Goal: Task Accomplishment & Management: Complete application form

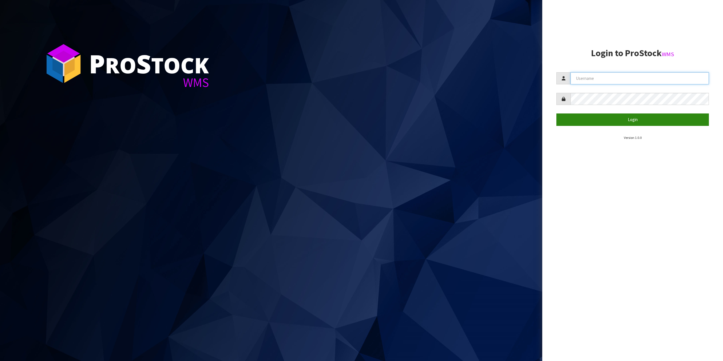
type input "[EMAIL_ADDRESS][DOMAIN_NAME]"
click at [638, 117] on button "Login" at bounding box center [632, 119] width 152 height 12
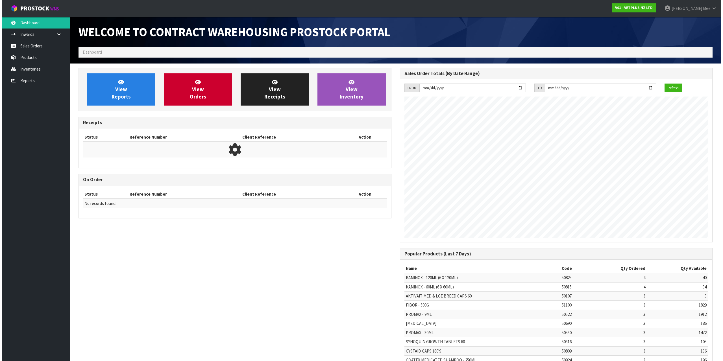
scroll to position [313, 321]
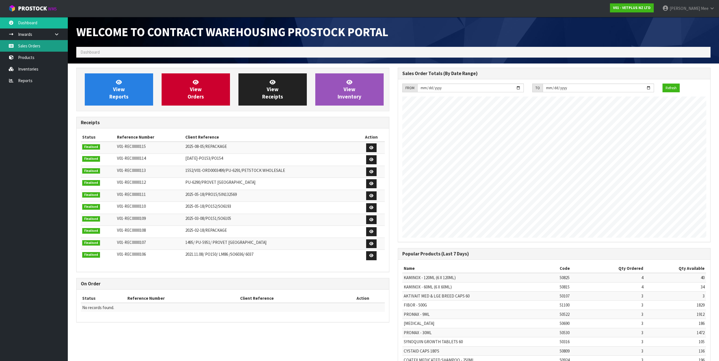
click at [48, 50] on link "Sales Orders" at bounding box center [34, 46] width 68 height 12
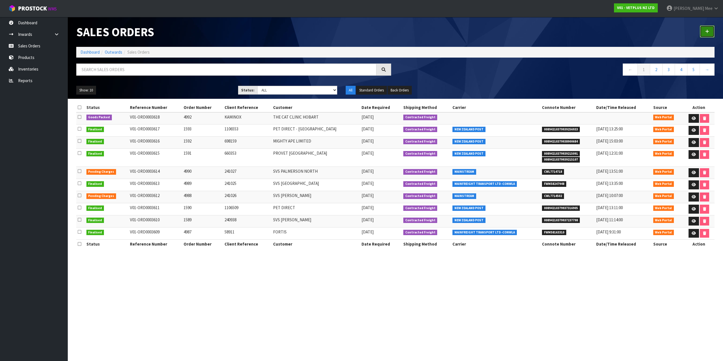
click at [706, 33] on icon at bounding box center [707, 31] width 4 height 4
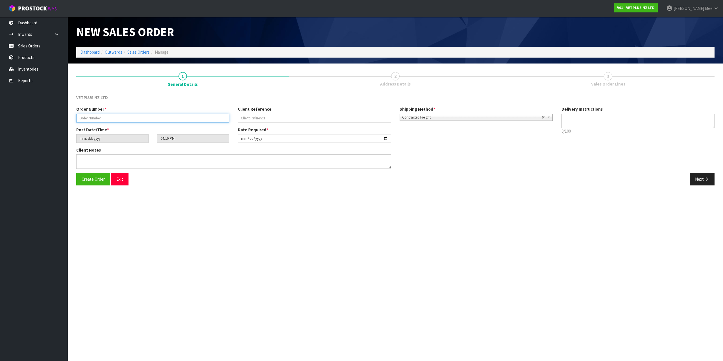
click at [95, 119] on input "text" at bounding box center [152, 118] width 153 height 9
type input "1594"
type input "59032"
click at [710, 181] on button "Next" at bounding box center [701, 179] width 25 height 12
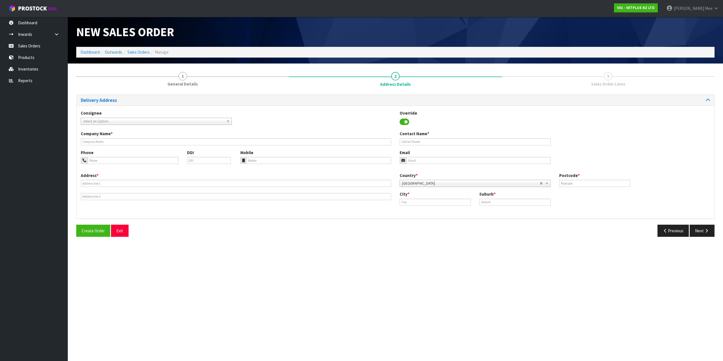
click at [104, 121] on span "Select an Option" at bounding box center [153, 121] width 141 height 7
type input "fortis"
click at [95, 144] on li "[PERSON_NAME] - FORTIS" at bounding box center [156, 144] width 148 height 7
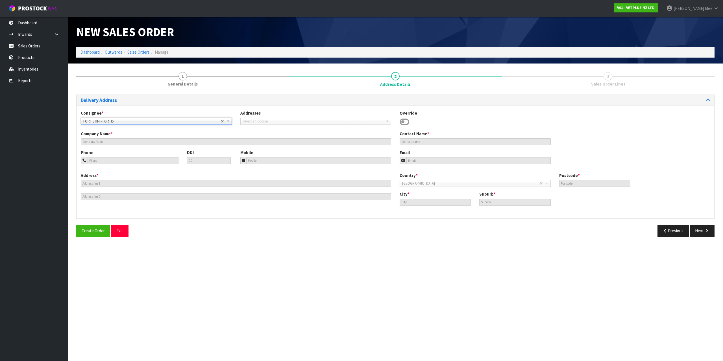
type input "FORTIS"
type input "[STREET_ADDRESS]"
type input "7910"
type input "TIMARU"
type input "WASHDYKE"
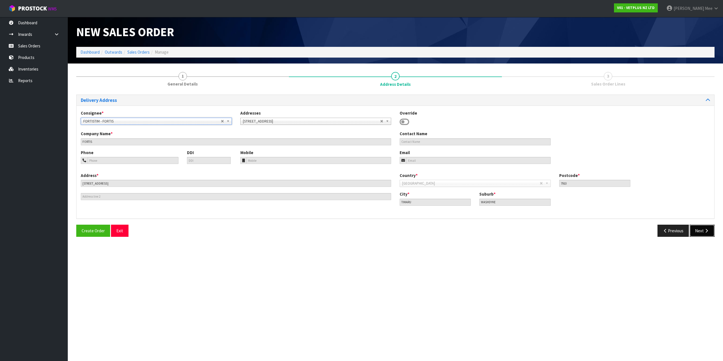
click at [697, 228] on button "Next" at bounding box center [701, 231] width 25 height 12
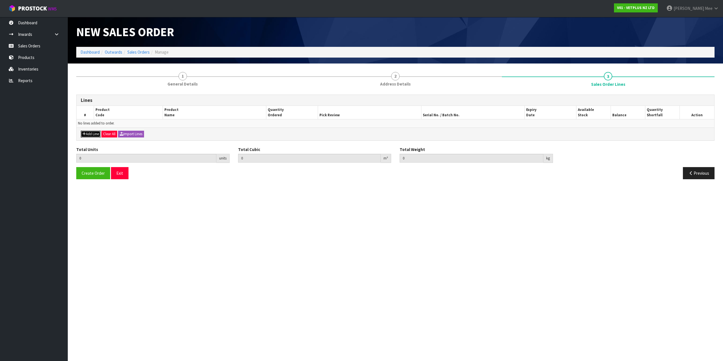
click at [86, 135] on button "Add Line" at bounding box center [91, 134] width 20 height 7
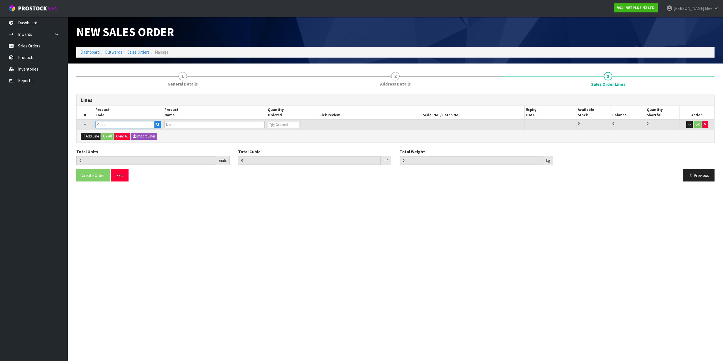
drag, startPoint x: 102, startPoint y: 123, endPoint x: 128, endPoint y: 123, distance: 26.0
click at [102, 123] on input "text" at bounding box center [124, 124] width 59 height 7
type input "79493"
type input "0.000000"
type input "0.000"
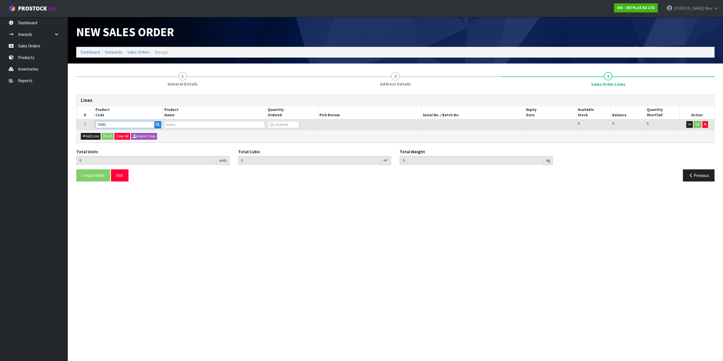
type input "PET REMEDY DIFFUSER REFILL 2 X 40ML (X6) OUTER"
type input "0"
type input "79493"
type input "1"
type input "0.00455"
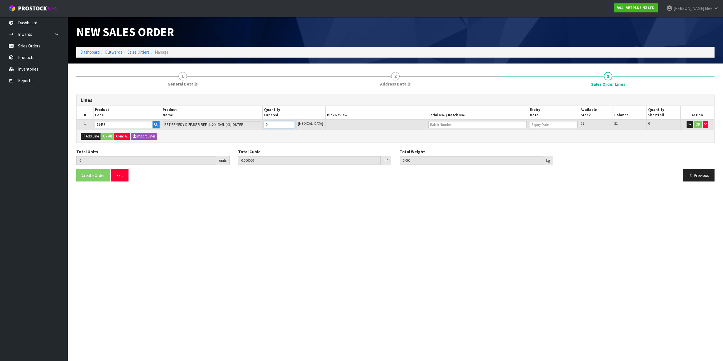
type input "0.98"
type input "1"
click at [294, 124] on input "1" at bounding box center [279, 124] width 31 height 7
type input "2"
type input "0.0091"
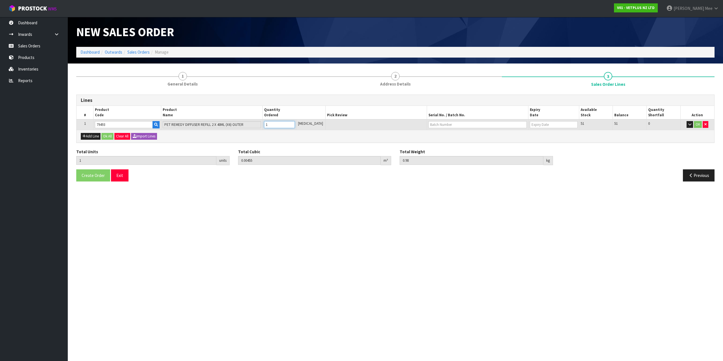
type input "1.96"
type input "2"
click at [294, 124] on input "2" at bounding box center [279, 124] width 31 height 7
type input "3"
type input "0.01365"
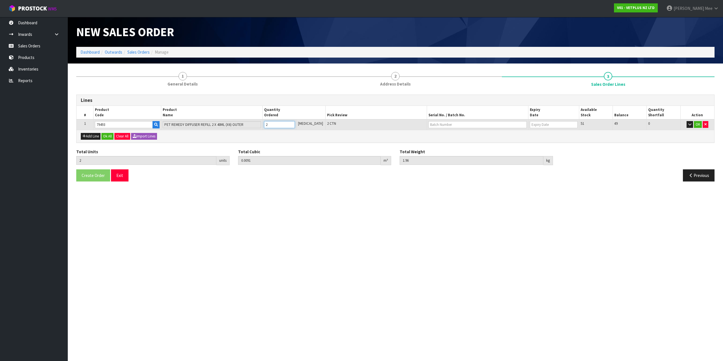
type input "2.94"
type input "3"
click at [294, 124] on input "3" at bounding box center [279, 124] width 31 height 7
click at [90, 137] on button "Add Line" at bounding box center [91, 136] width 20 height 7
type input "0"
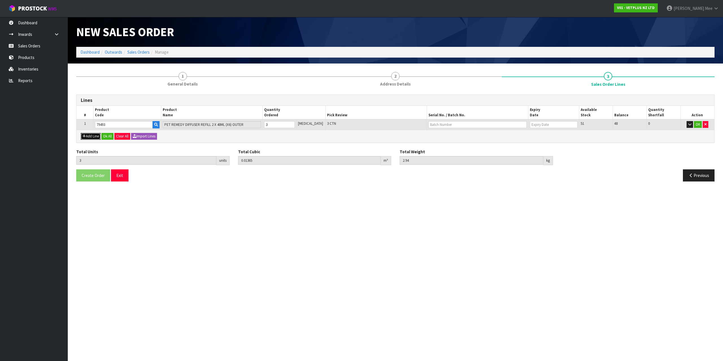
type input "0"
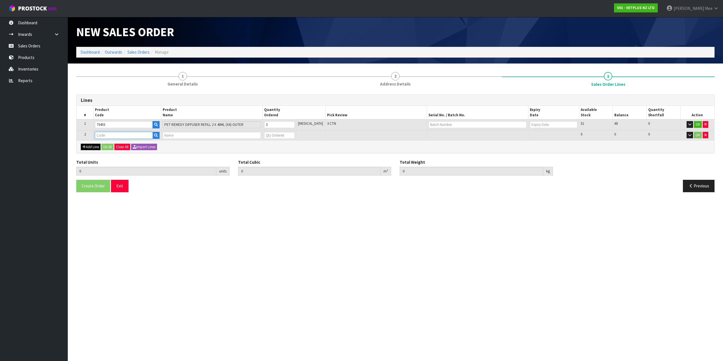
click at [110, 137] on input "text" at bounding box center [124, 135] width 58 height 7
type input "79664"
click at [122, 143] on link "79664" at bounding box center [119, 145] width 46 height 8
type input "79664"
type input "3"
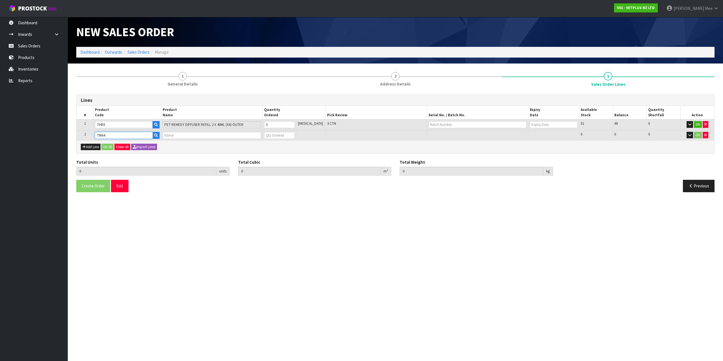
type input "0.01365"
type input "2.94"
type input "PET REMEDY SPRAY 15ML (X6) OUTER"
type input "0"
type input "4"
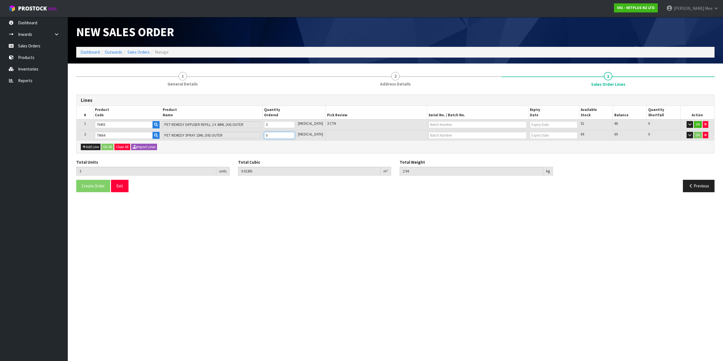
type input "0.014444"
type input "3.19"
type input "1"
click at [295, 134] on input "1" at bounding box center [279, 135] width 31 height 7
type input "5"
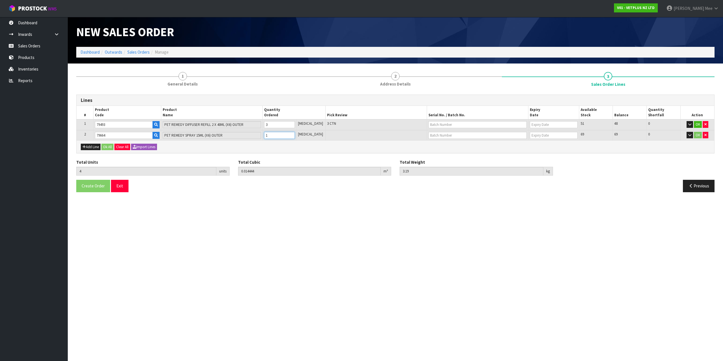
type input "0.015238"
type input "3.44"
type input "2"
click at [295, 134] on input "2" at bounding box center [279, 135] width 31 height 7
click at [91, 147] on button "Add Line" at bounding box center [91, 147] width 20 height 7
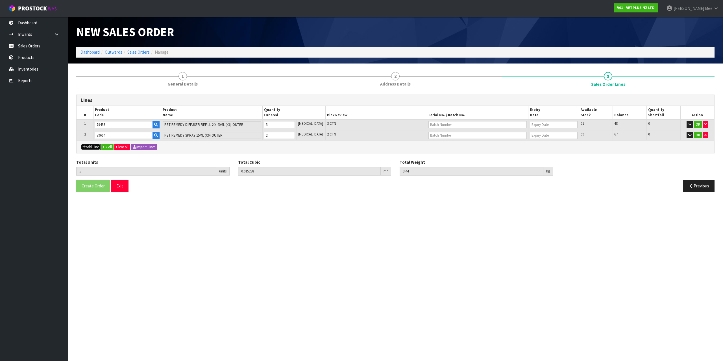
type input "0"
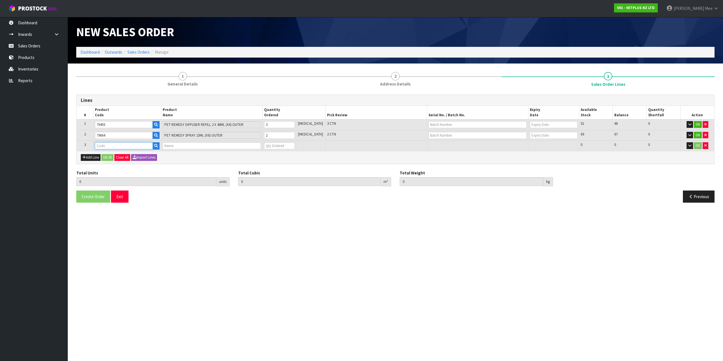
click at [106, 147] on input "text" at bounding box center [124, 145] width 58 height 7
type input "79977"
type input "5"
type input "0.015238"
type input "3.44"
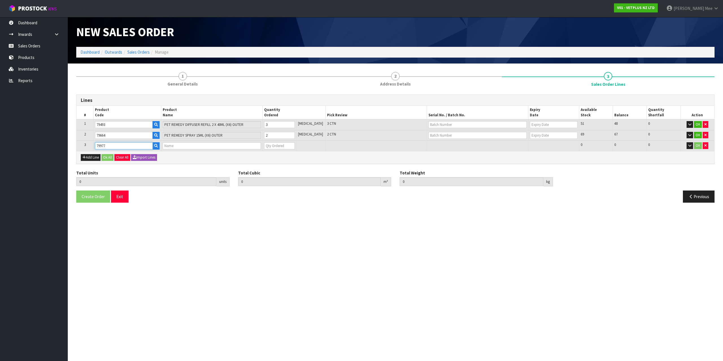
type input "PET REMEDY NEW HOME KIT (X6) OUTER"
type input "0"
type input "79977"
type input "6"
type input "0.021088"
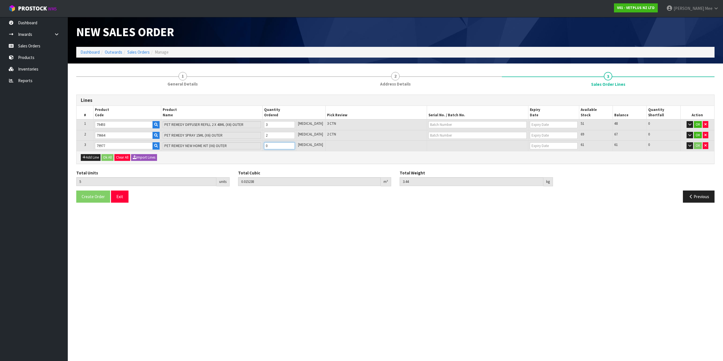
type input "4.64"
type input "1"
click at [295, 145] on input "1" at bounding box center [279, 145] width 31 height 7
click at [110, 155] on button "Ok All" at bounding box center [107, 157] width 12 height 7
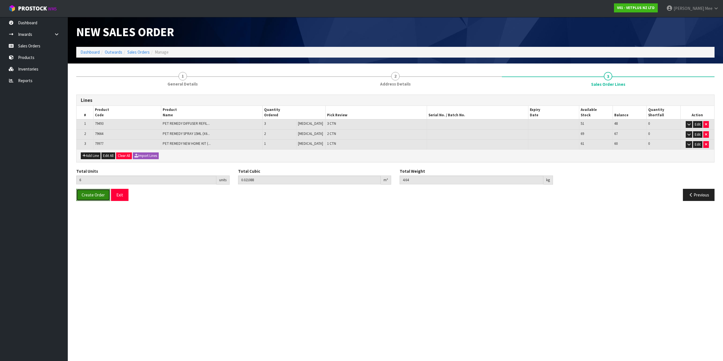
click at [91, 194] on span "Create Order" at bounding box center [93, 194] width 23 height 5
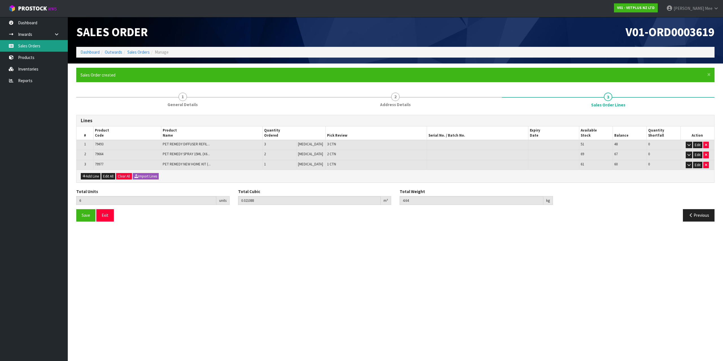
click at [37, 49] on link "Sales Orders" at bounding box center [34, 46] width 68 height 12
